Goal: Task Accomplishment & Management: Use online tool/utility

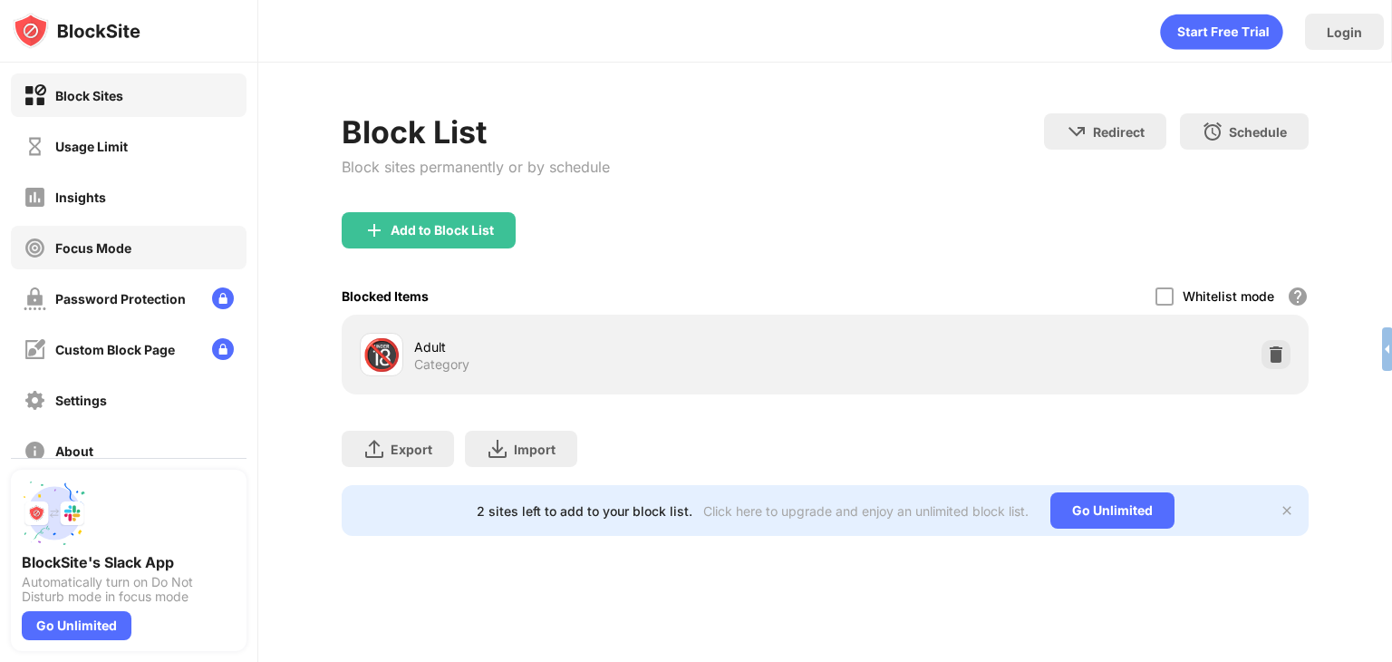
click at [106, 259] on div "Focus Mode" at bounding box center [129, 248] width 236 height 44
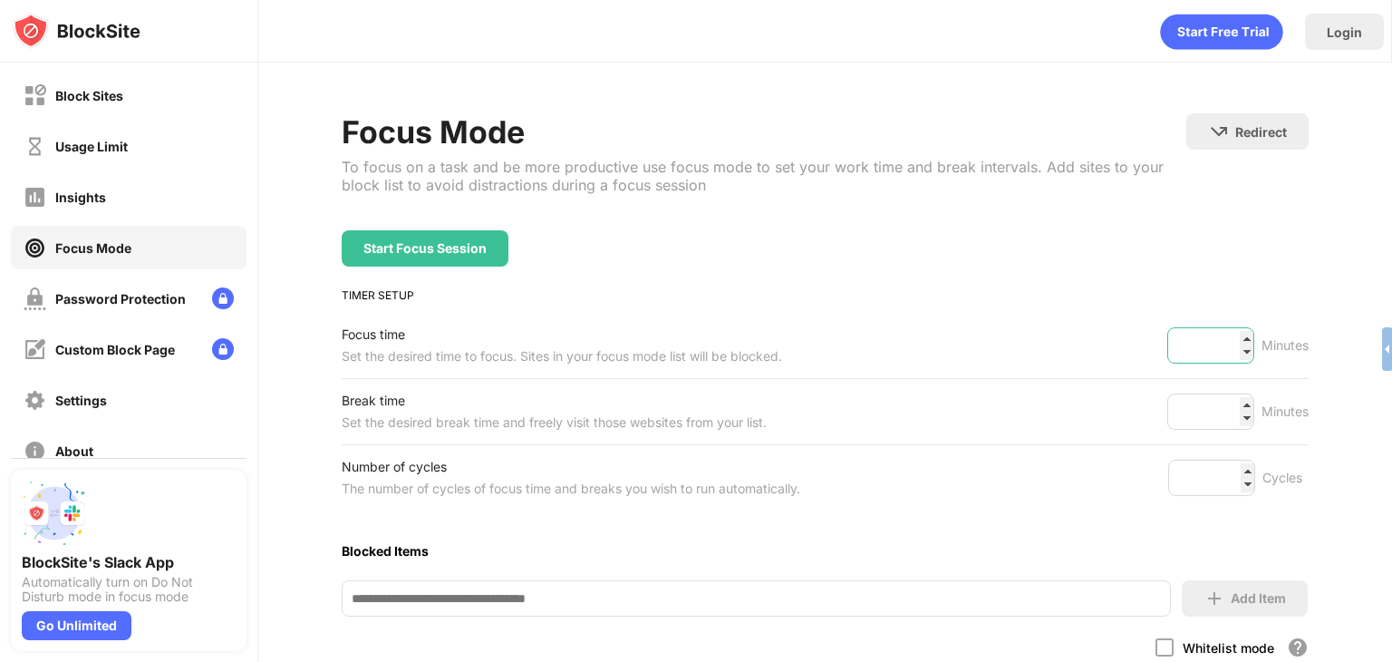
click at [1233, 347] on input "***" at bounding box center [1210, 345] width 87 height 36
type input "*"
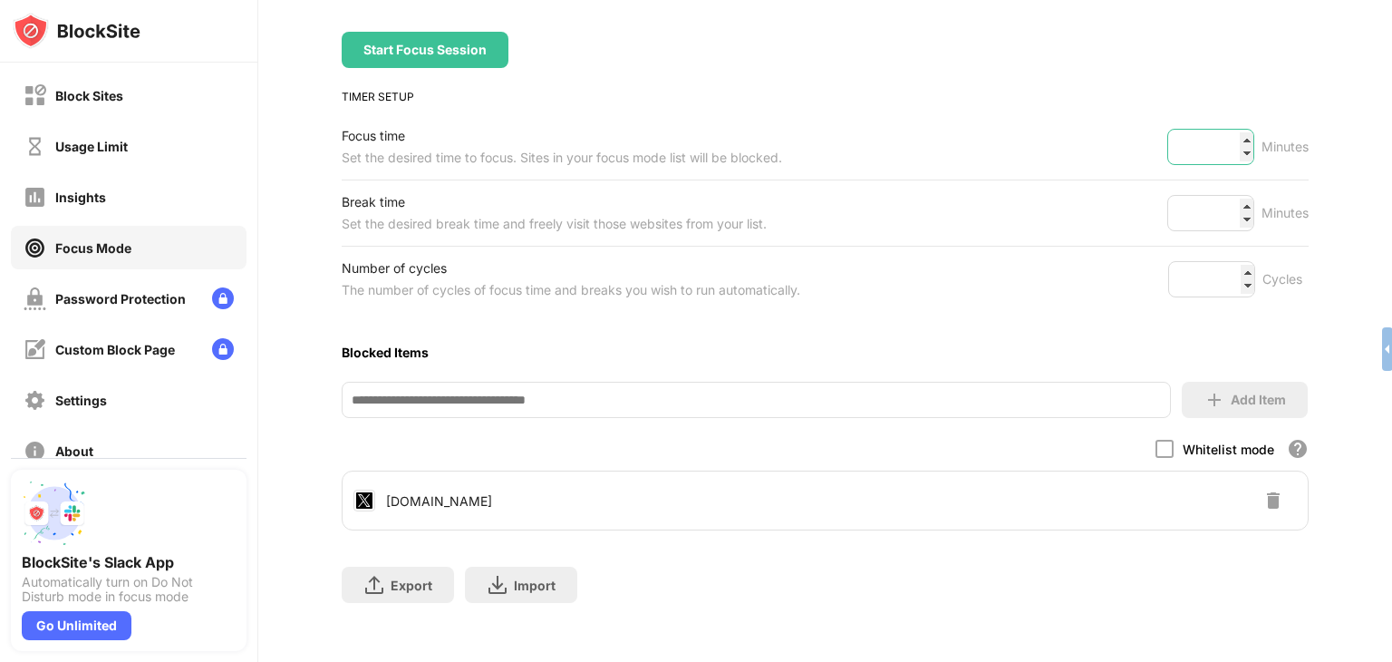
scroll to position [220, 0]
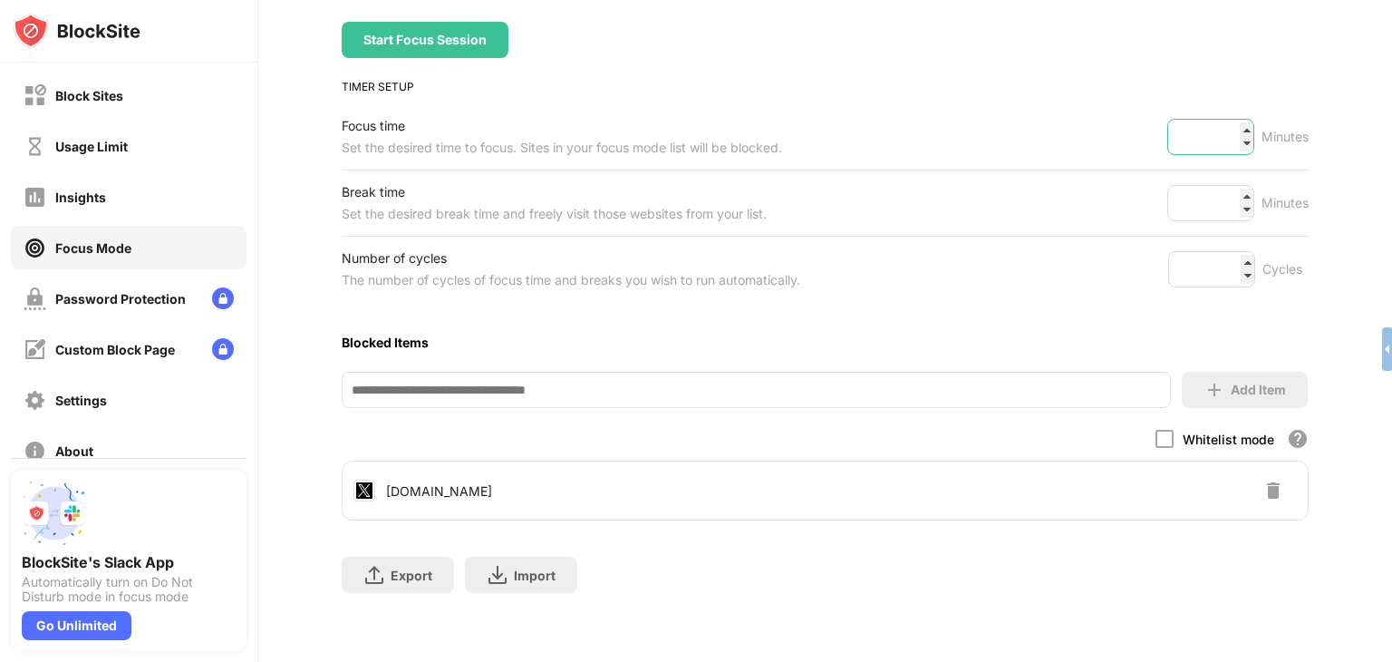
click at [1197, 119] on input "number" at bounding box center [1210, 137] width 87 height 36
type input "**"
click at [1231, 251] on input "*" at bounding box center [1211, 269] width 87 height 36
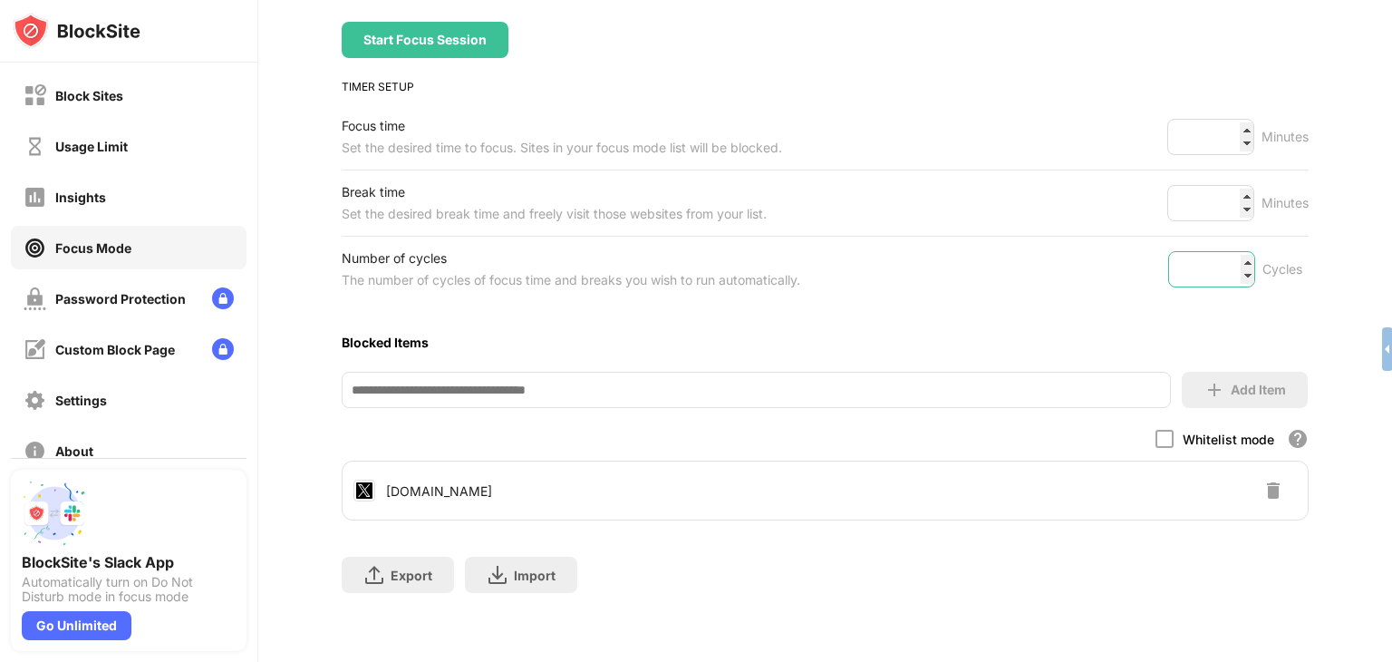
click at [1231, 251] on input "*" at bounding box center [1211, 269] width 87 height 36
type input "*"
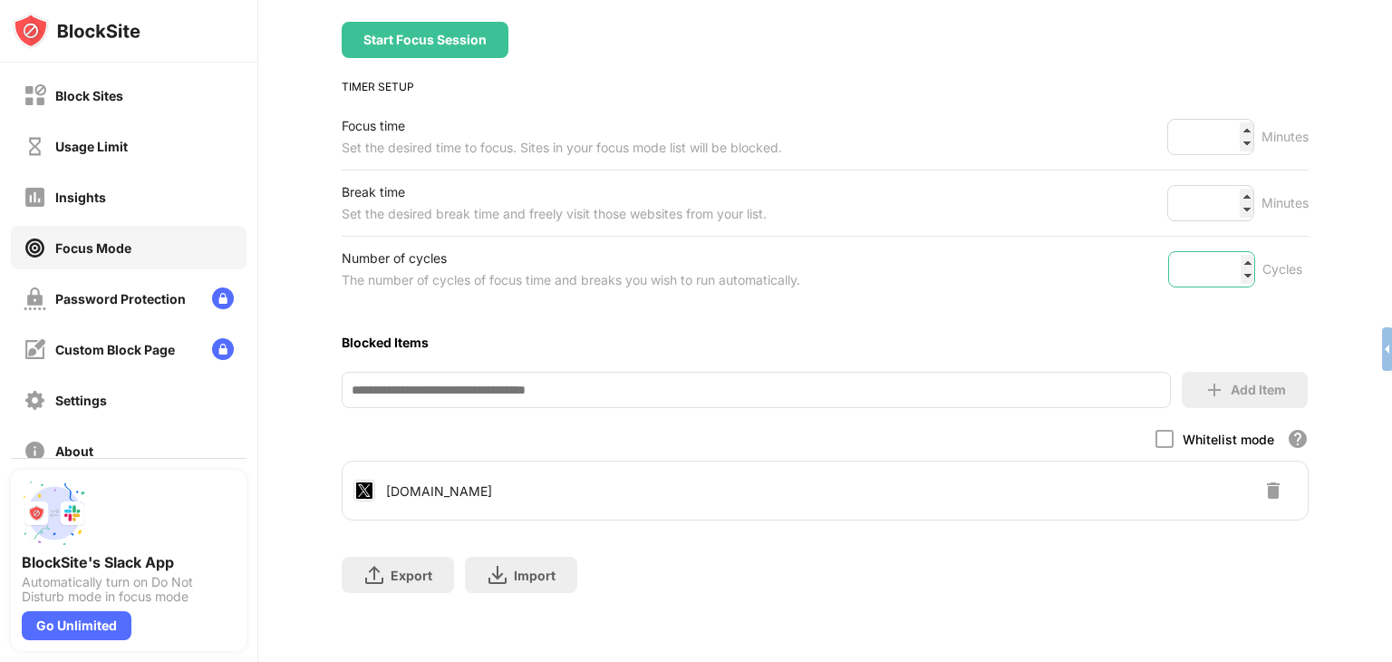
click at [1231, 251] on input "*" at bounding box center [1211, 269] width 87 height 36
click at [412, 34] on div "Start Focus Session" at bounding box center [425, 40] width 167 height 36
